Goal: Find contact information: Find contact information

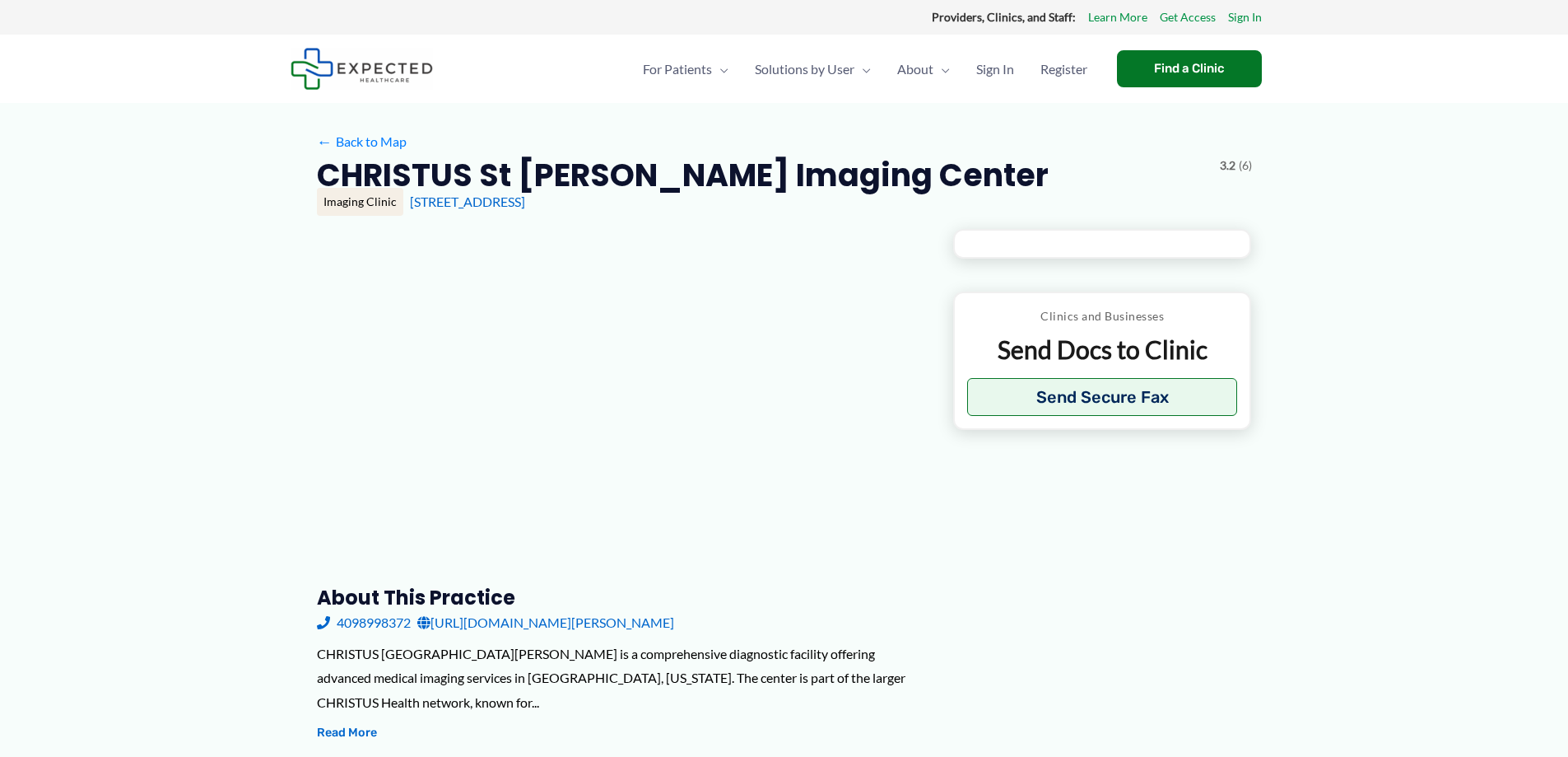
type input "**********"
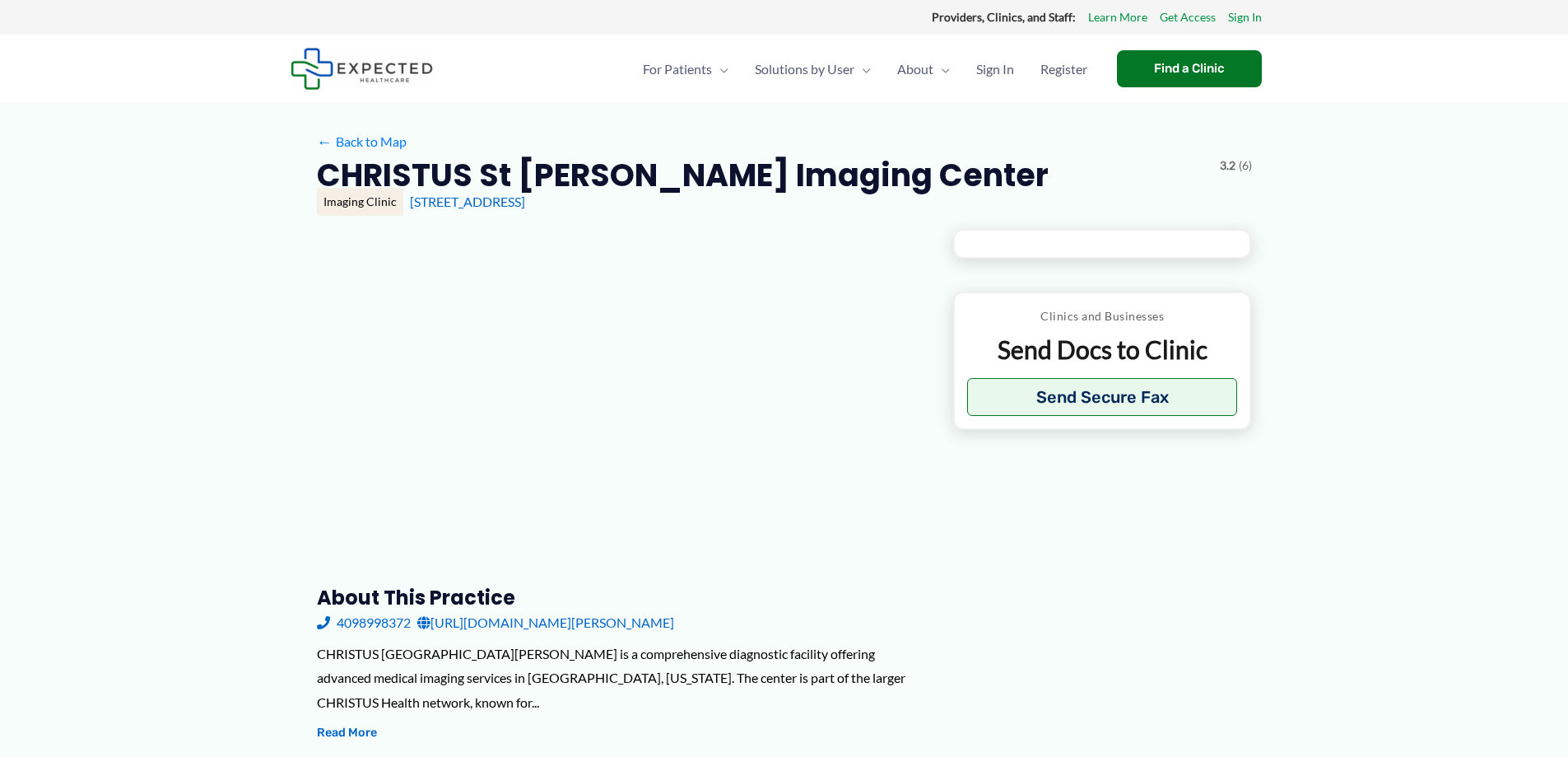
type input "**********"
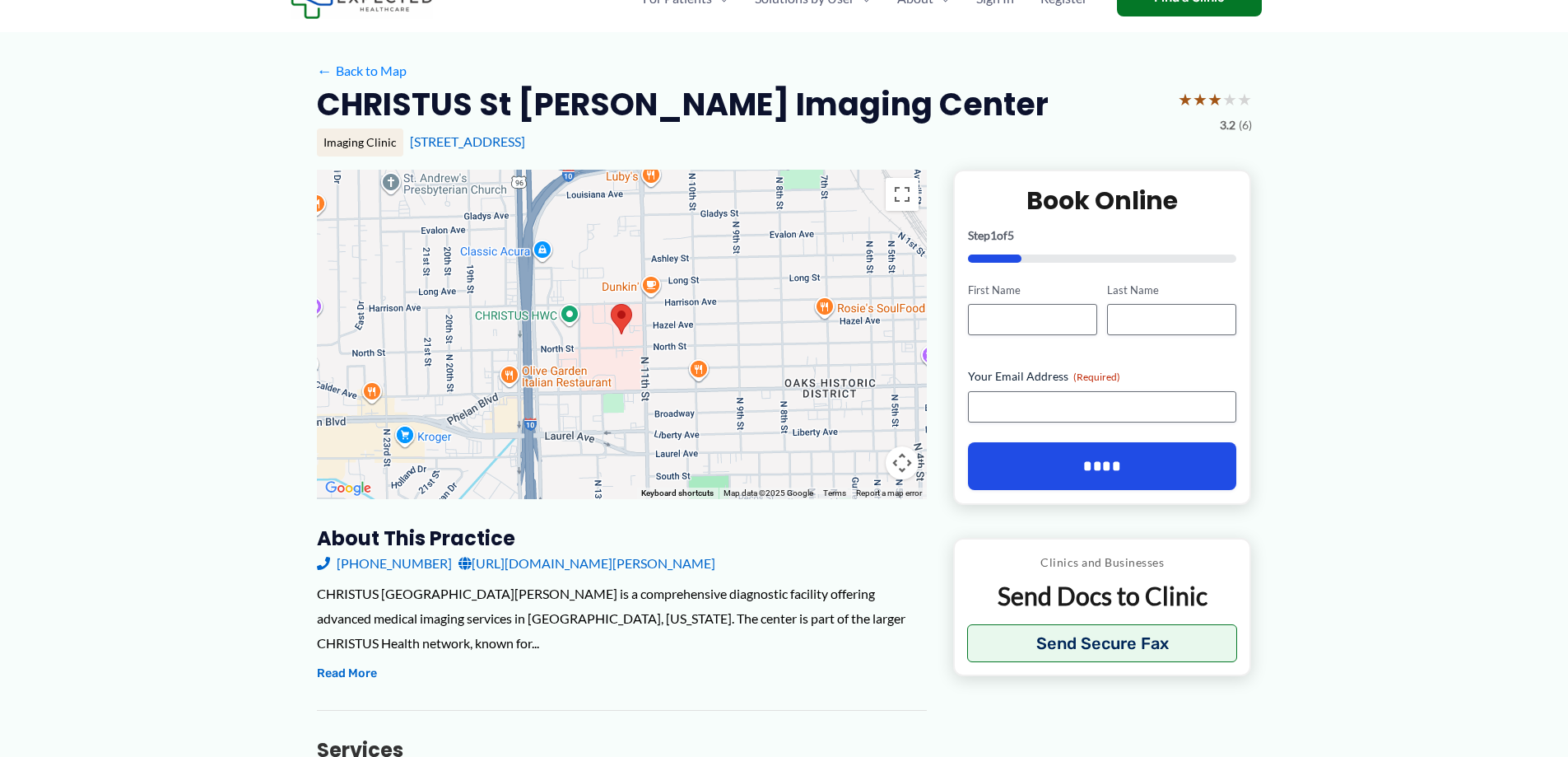
scroll to position [164, 0]
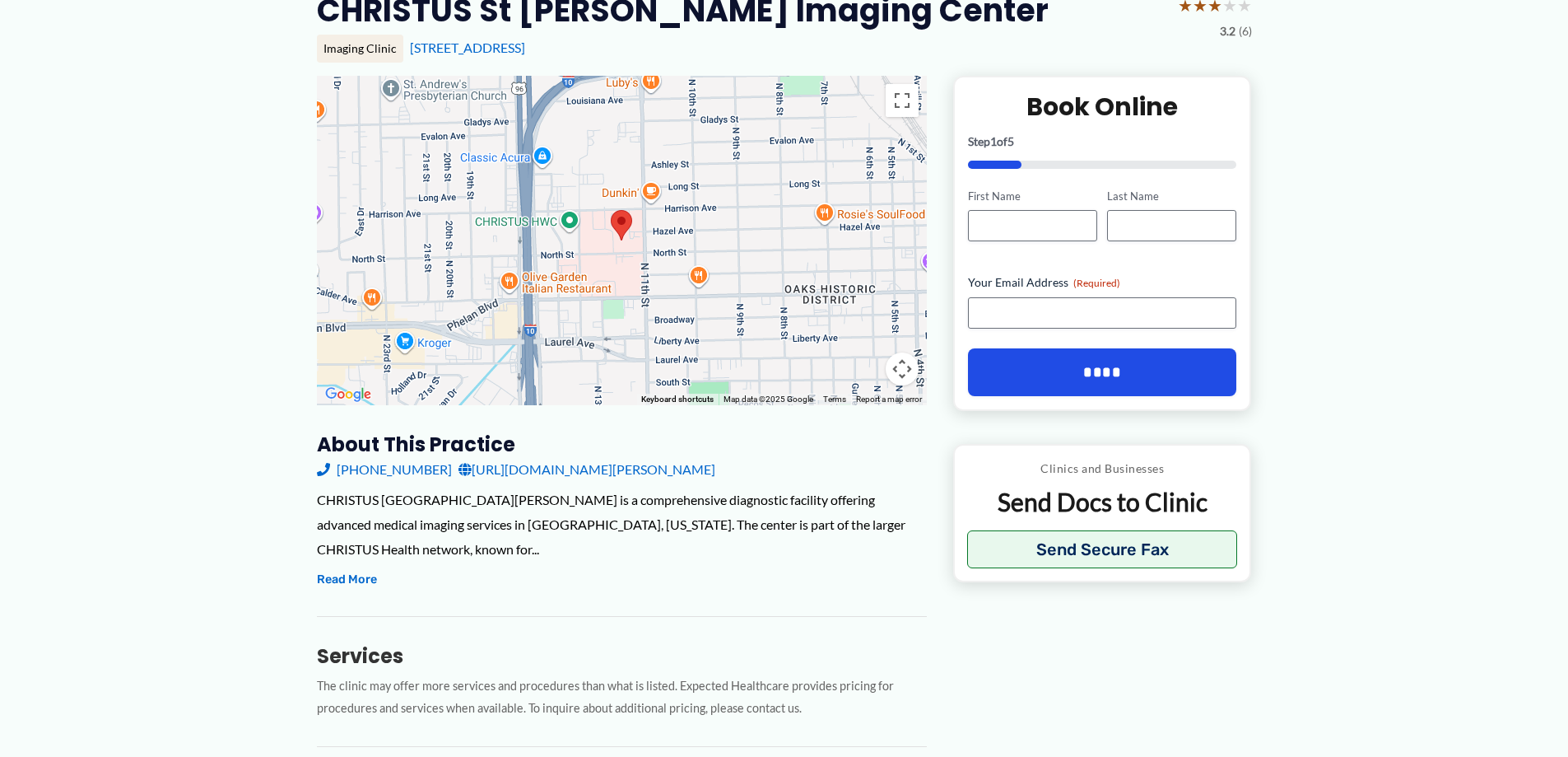
click at [709, 469] on link "[URL][DOMAIN_NAME][PERSON_NAME]" at bounding box center [586, 469] width 257 height 25
